Goal: Find contact information: Find contact information

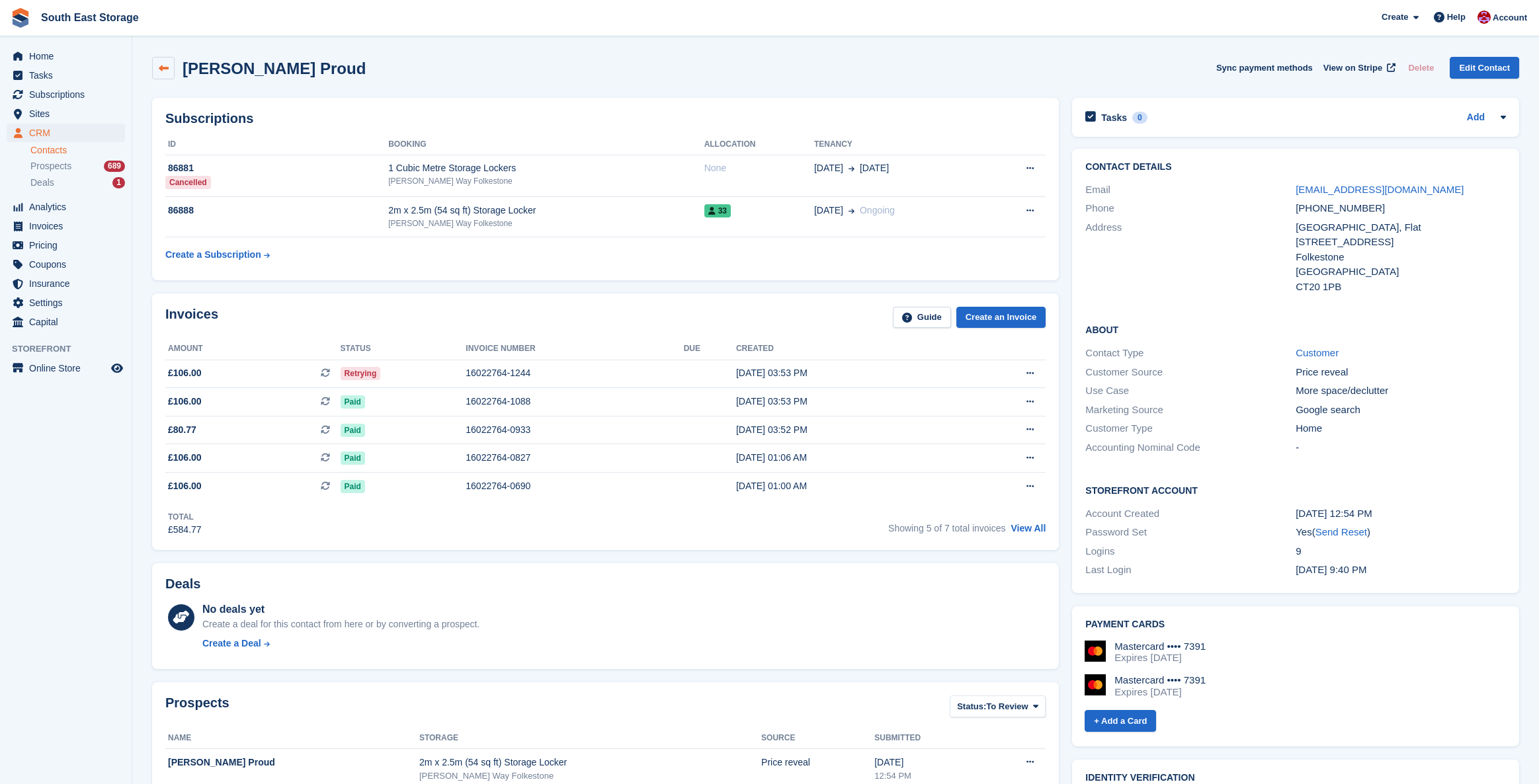
scroll to position [2, 0]
click at [152, 63] on link at bounding box center [163, 66] width 23 height 23
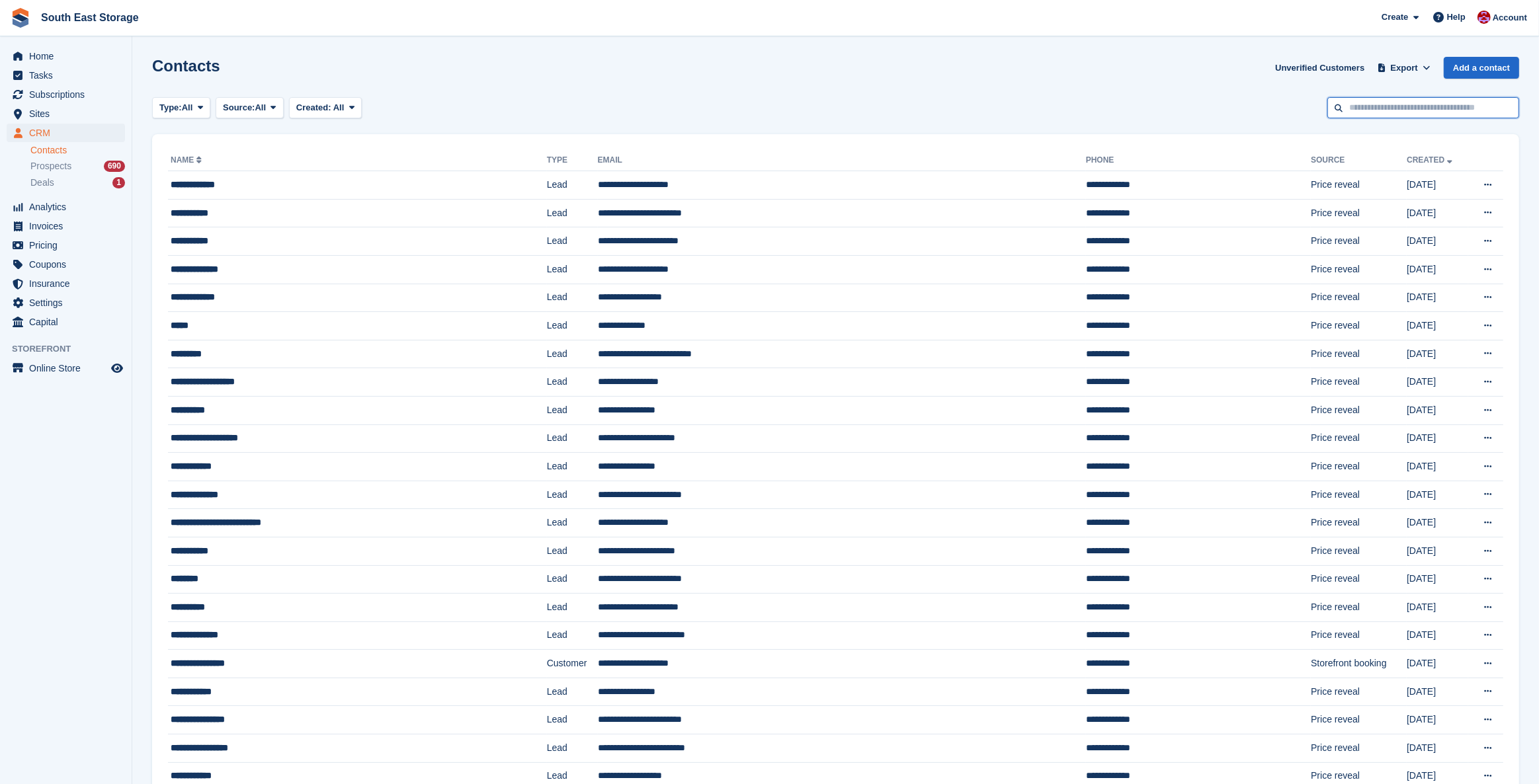
click at [1441, 110] on input "text" at bounding box center [1423, 108] width 192 height 22
type input "*****"
click at [62, 98] on span "Subscriptions" at bounding box center [69, 95] width 80 height 19
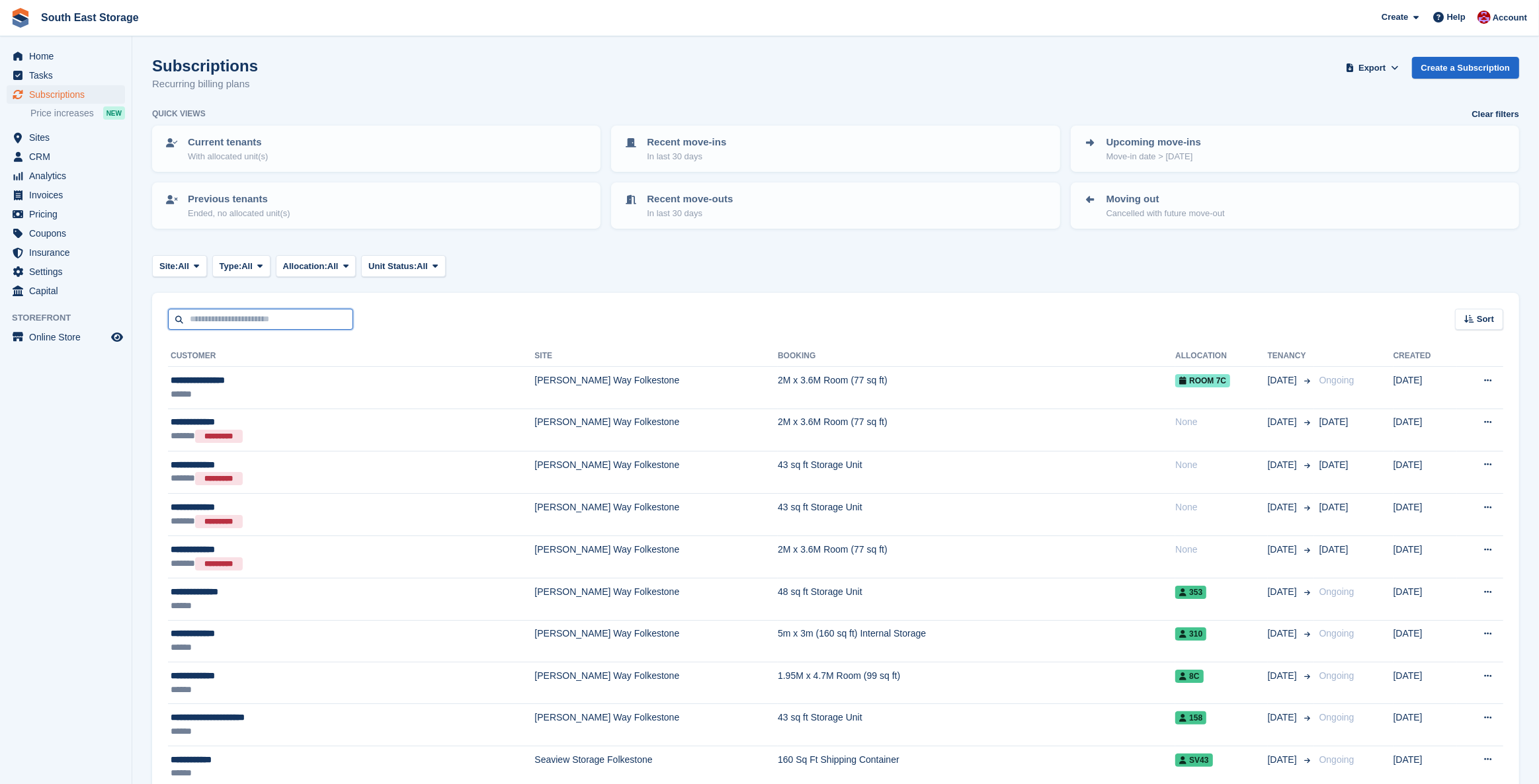
click at [249, 316] on input "text" at bounding box center [260, 319] width 185 height 22
type input "*****"
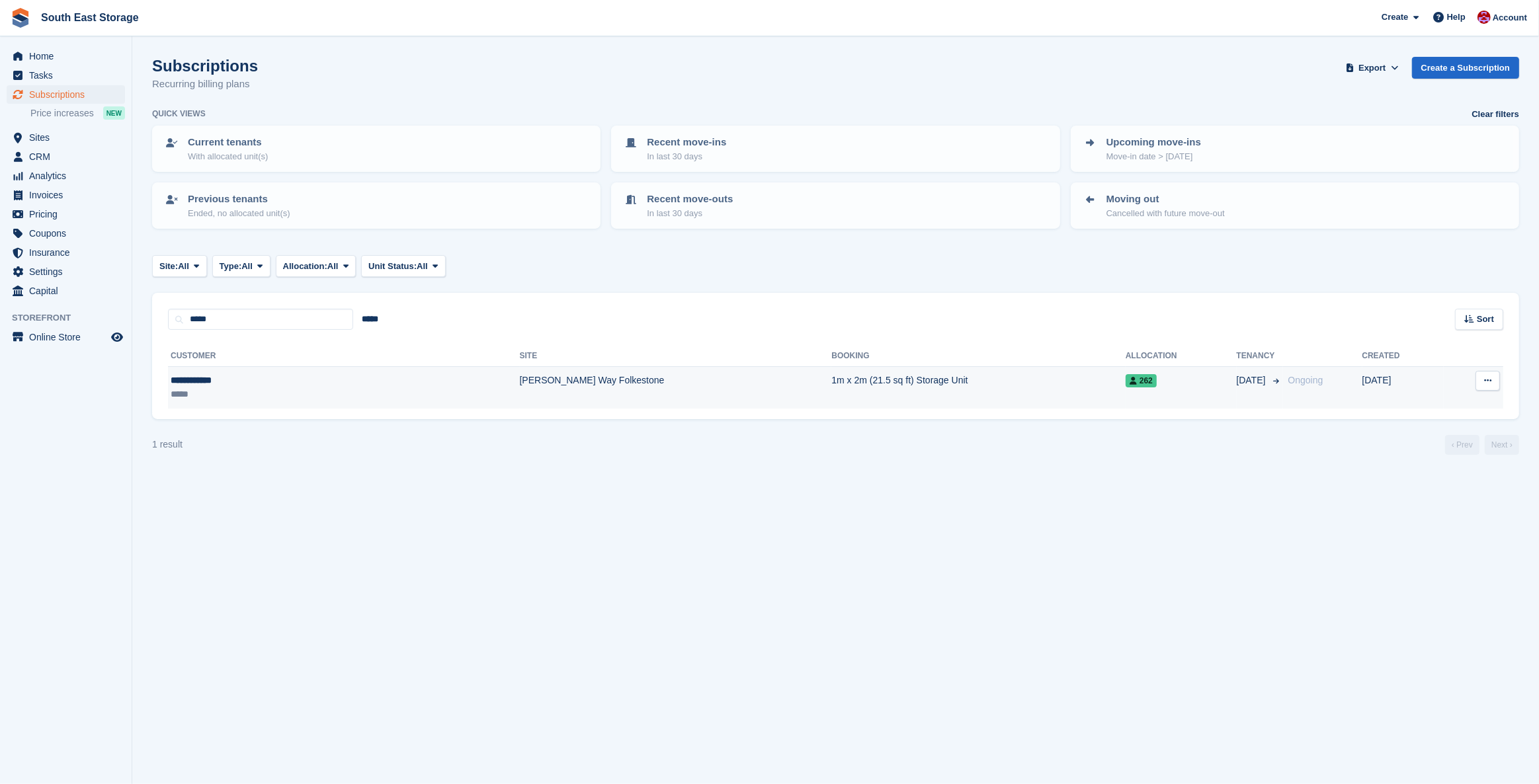
click at [201, 383] on div "**********" at bounding box center [250, 380] width 161 height 14
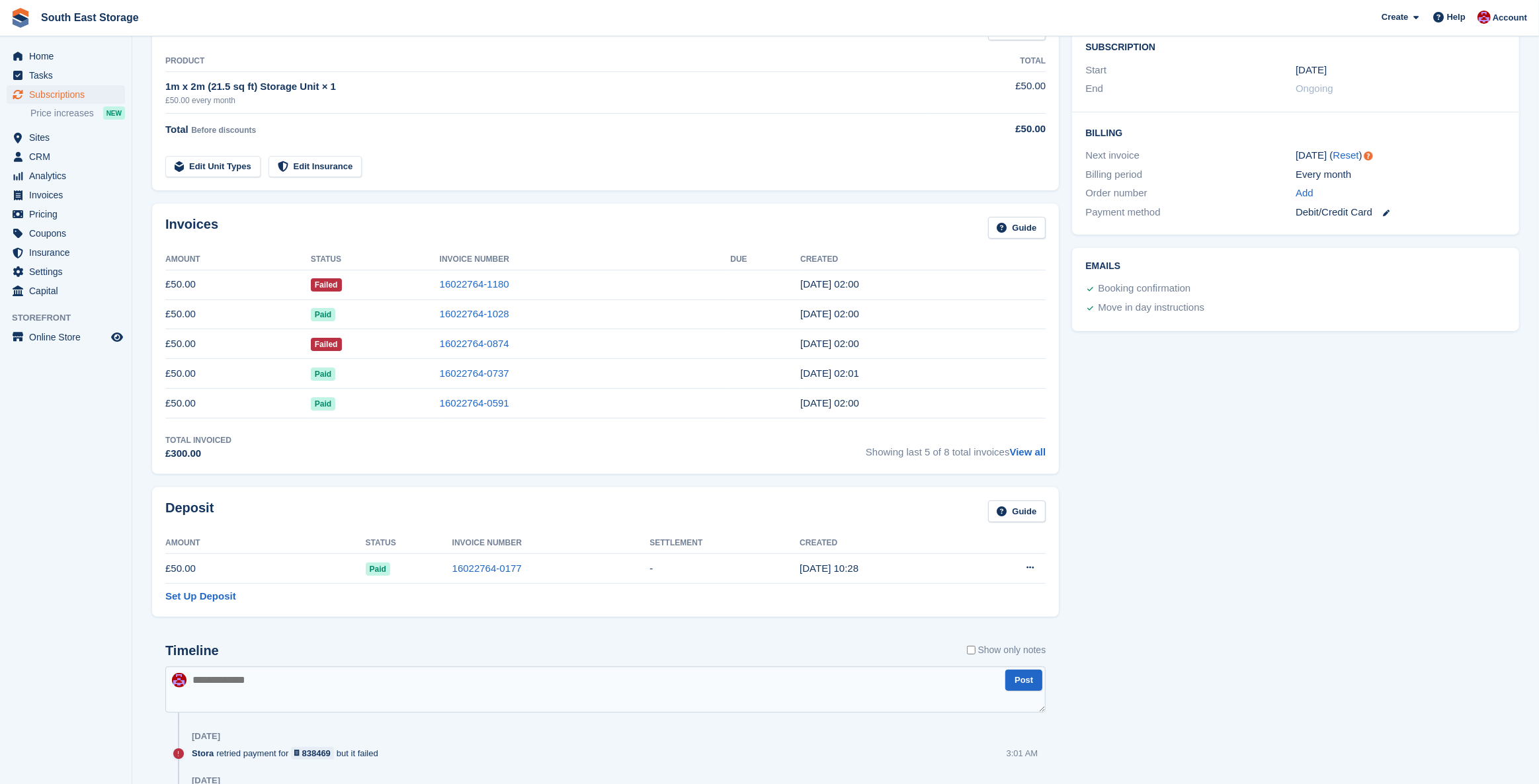
scroll to position [250, 0]
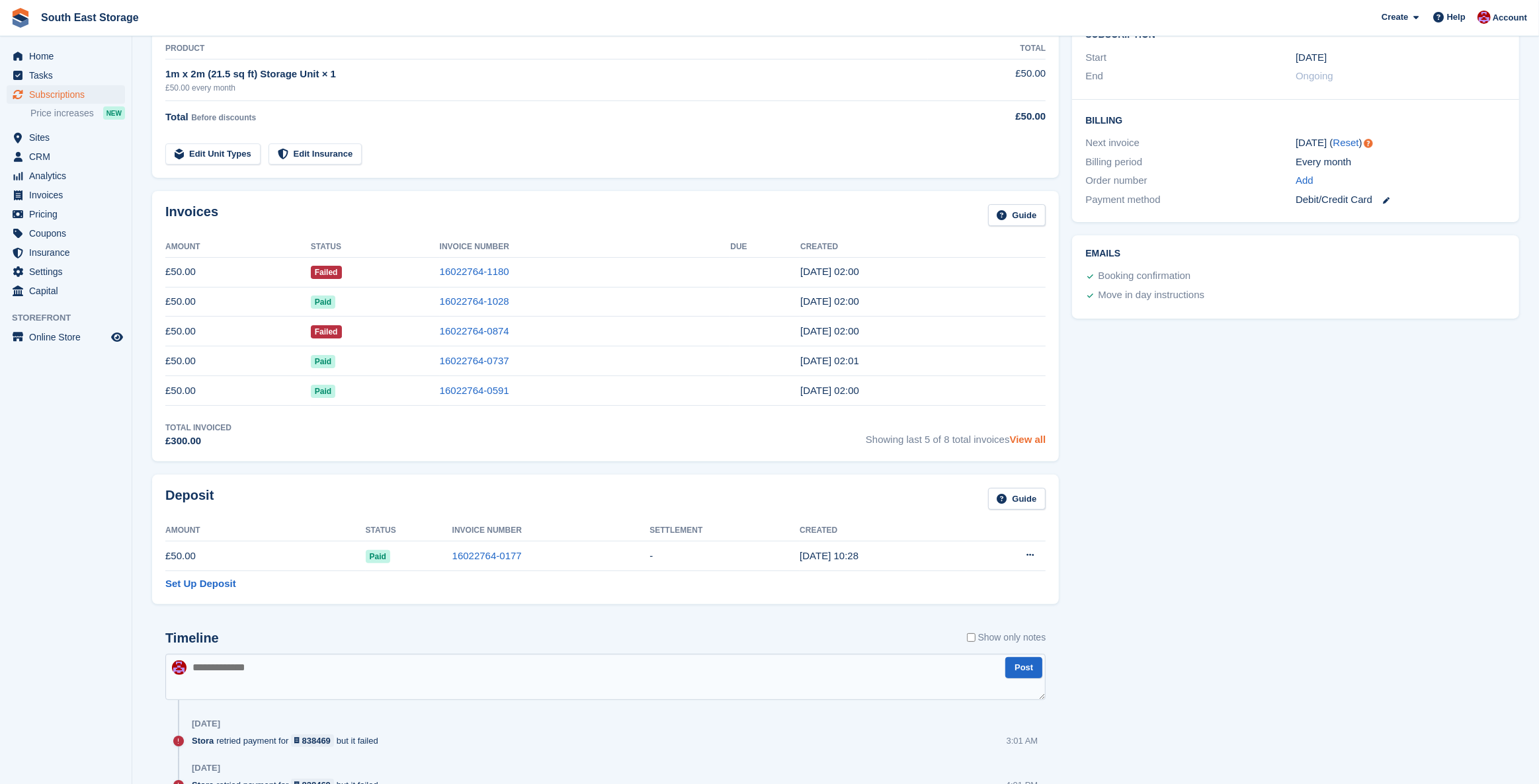
click at [1037, 439] on link "View all" at bounding box center [1028, 438] width 36 height 11
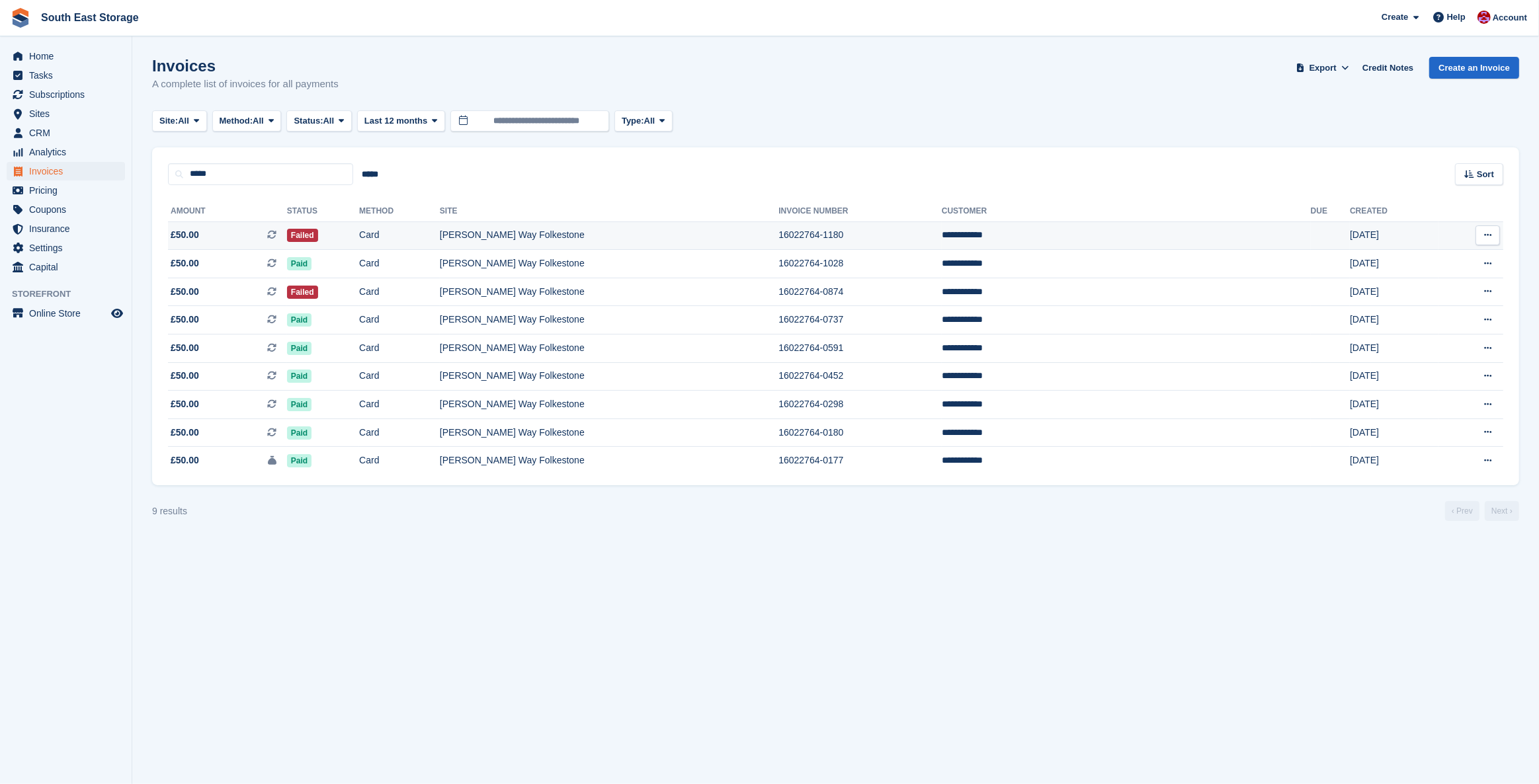
click at [566, 234] on td "[PERSON_NAME] Way Folkestone" at bounding box center [609, 235] width 339 height 29
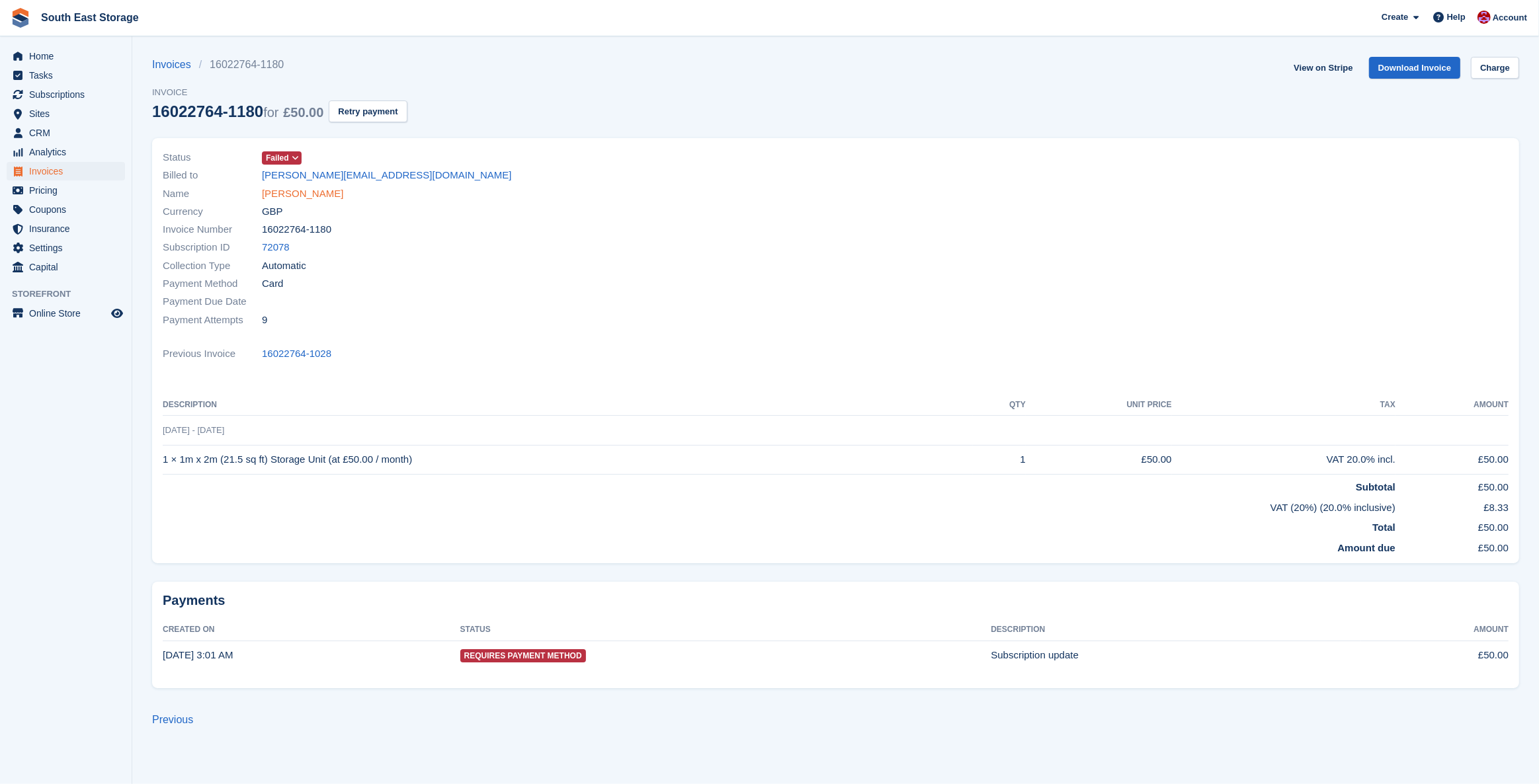
click at [299, 196] on link "Kelly culver" at bounding box center [302, 193] width 82 height 15
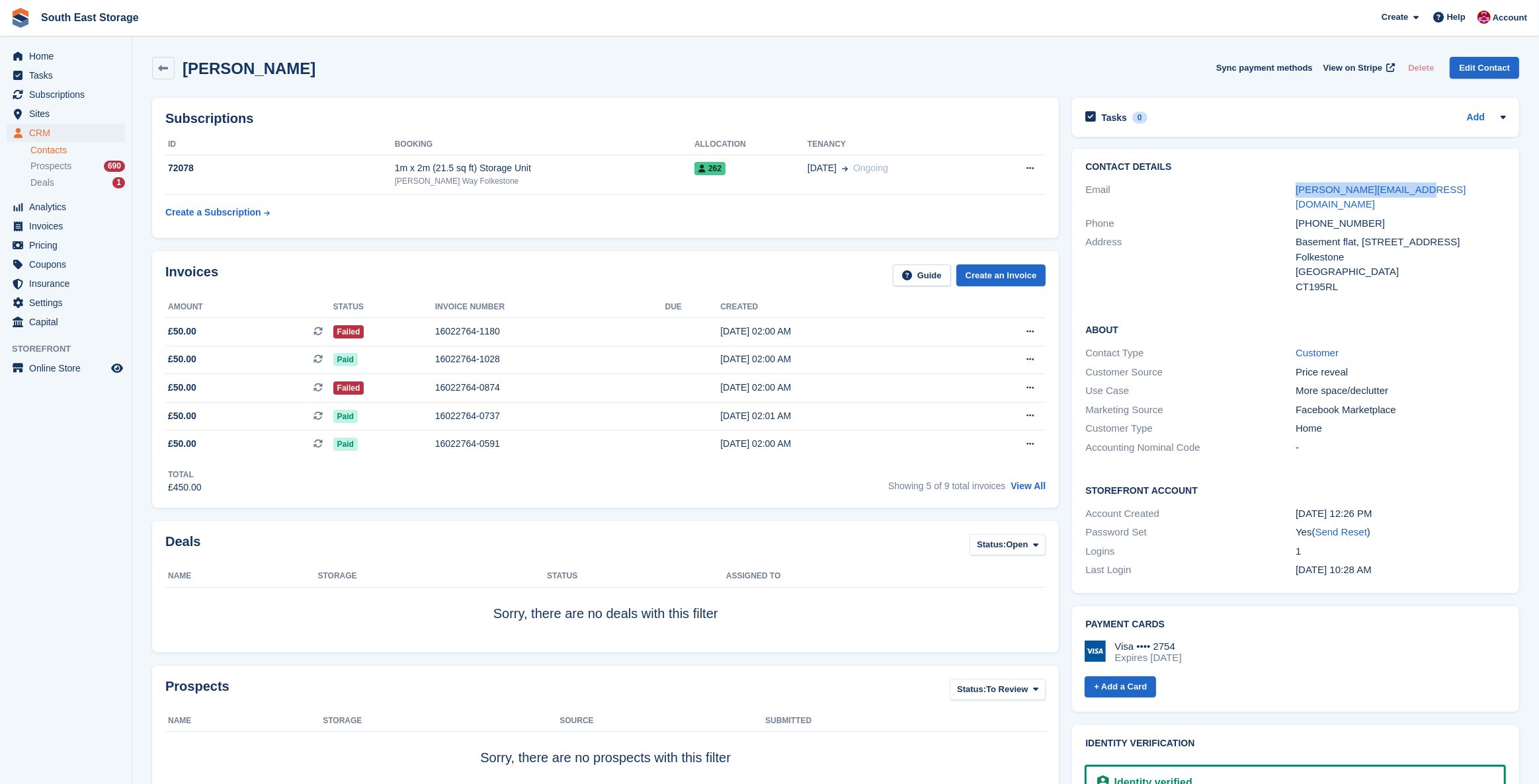
drag, startPoint x: 1423, startPoint y: 191, endPoint x: 1261, endPoint y: 186, distance: 162.1
click at [1261, 186] on div "Email kelly@kellyculver.co.uk" at bounding box center [1295, 197] width 421 height 33
copy div "kelly@kellyculver.co.uk"
click at [720, 330] on div "10 Sep, 02:00 AM" at bounding box center [837, 331] width 234 height 14
